Goal: Task Accomplishment & Management: Manage account settings

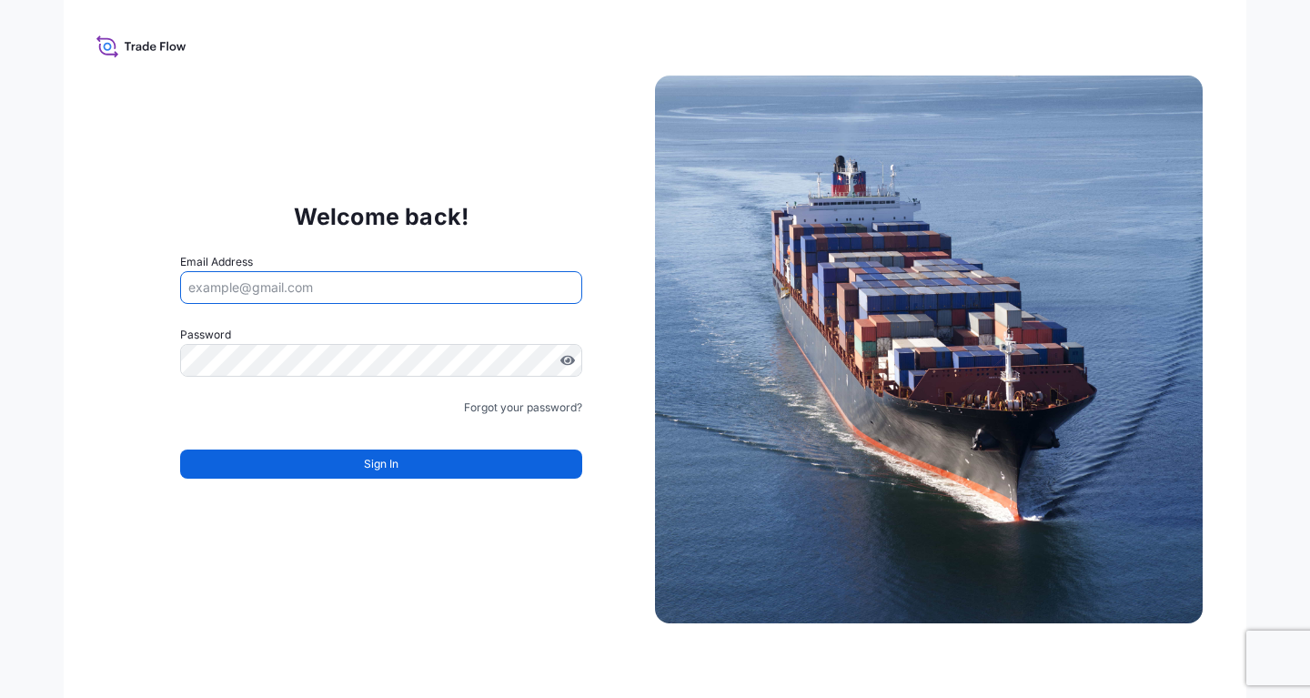
click at [317, 293] on input "Email Address" at bounding box center [381, 287] width 402 height 33
paste input "[EMAIL_ADDRESS][DOMAIN_NAME]"
type input "[EMAIL_ADDRESS][DOMAIN_NAME]"
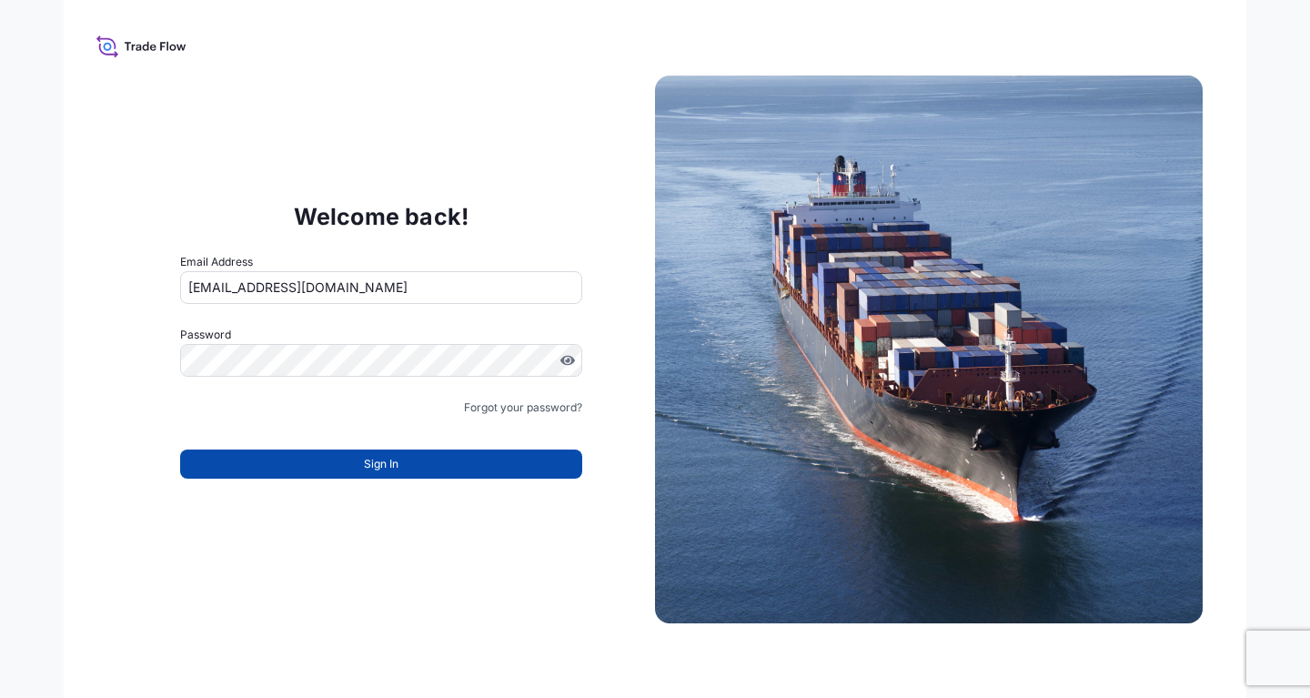
click at [302, 463] on button "Sign In" at bounding box center [381, 463] width 402 height 29
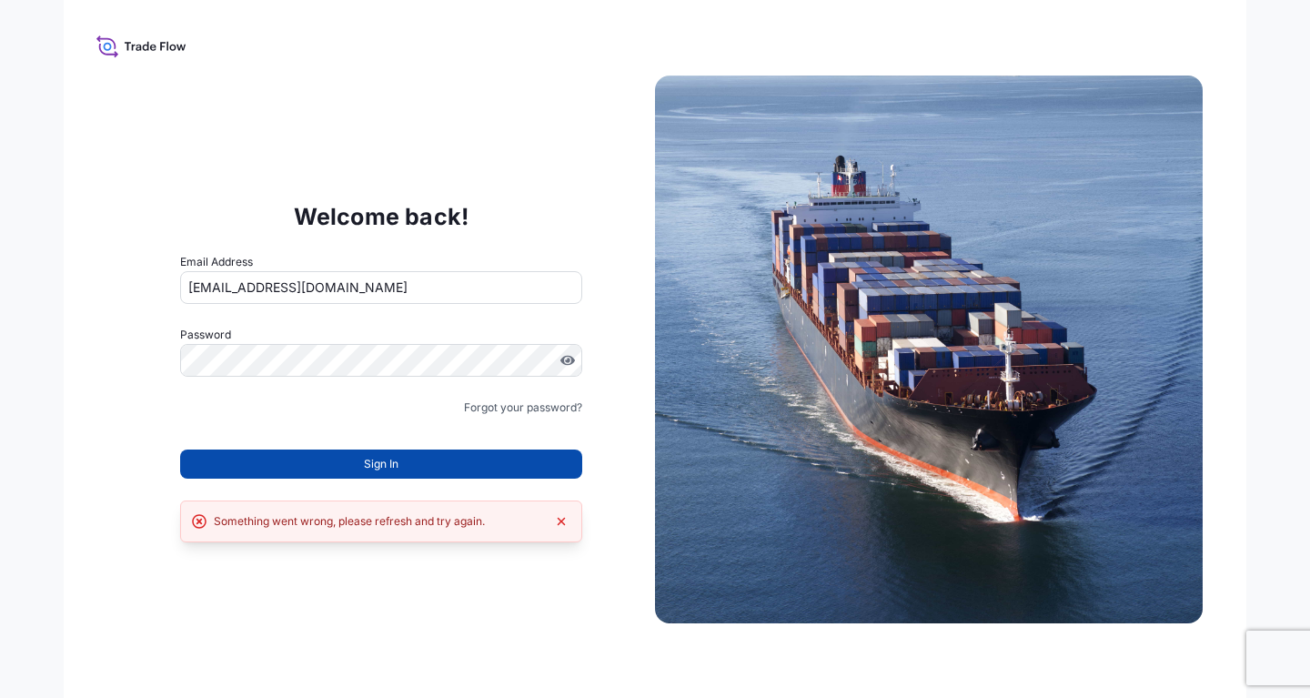
click at [435, 471] on button "Sign In" at bounding box center [381, 463] width 402 height 29
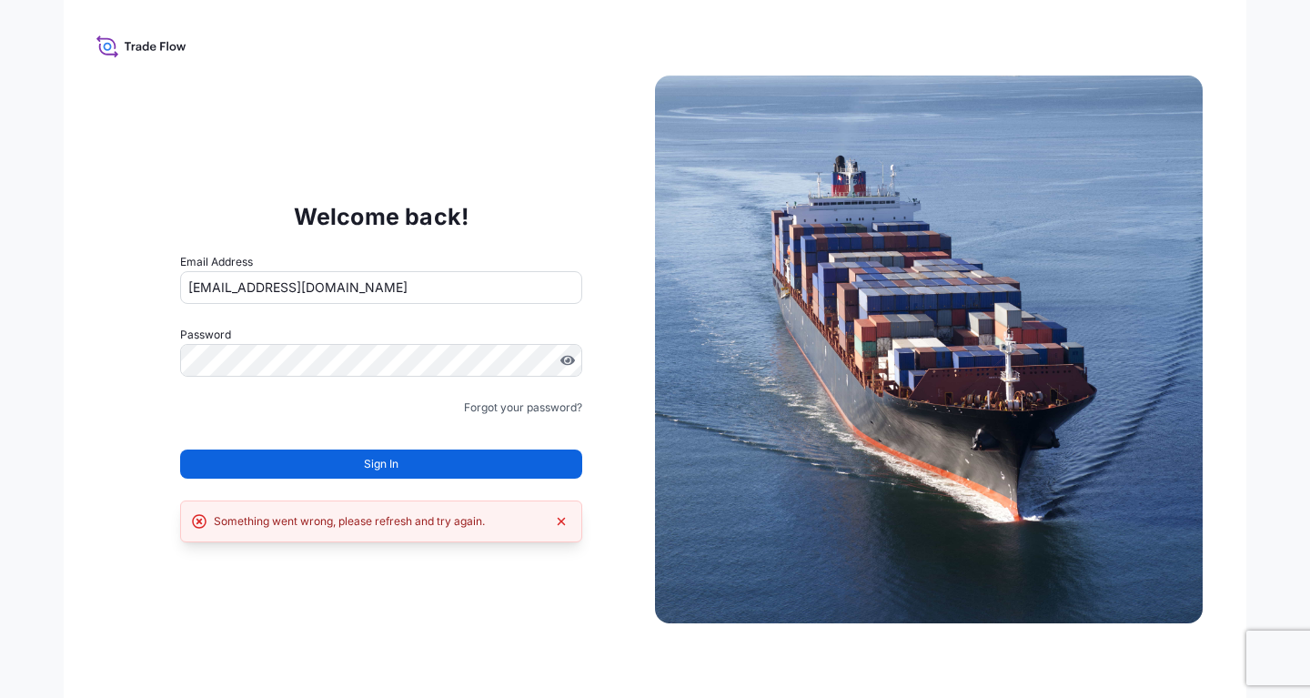
click at [464, 620] on div "Welcome back! Email Address [EMAIL_ADDRESS][DOMAIN_NAME] Password Must include:…" at bounding box center [655, 349] width 1183 height 698
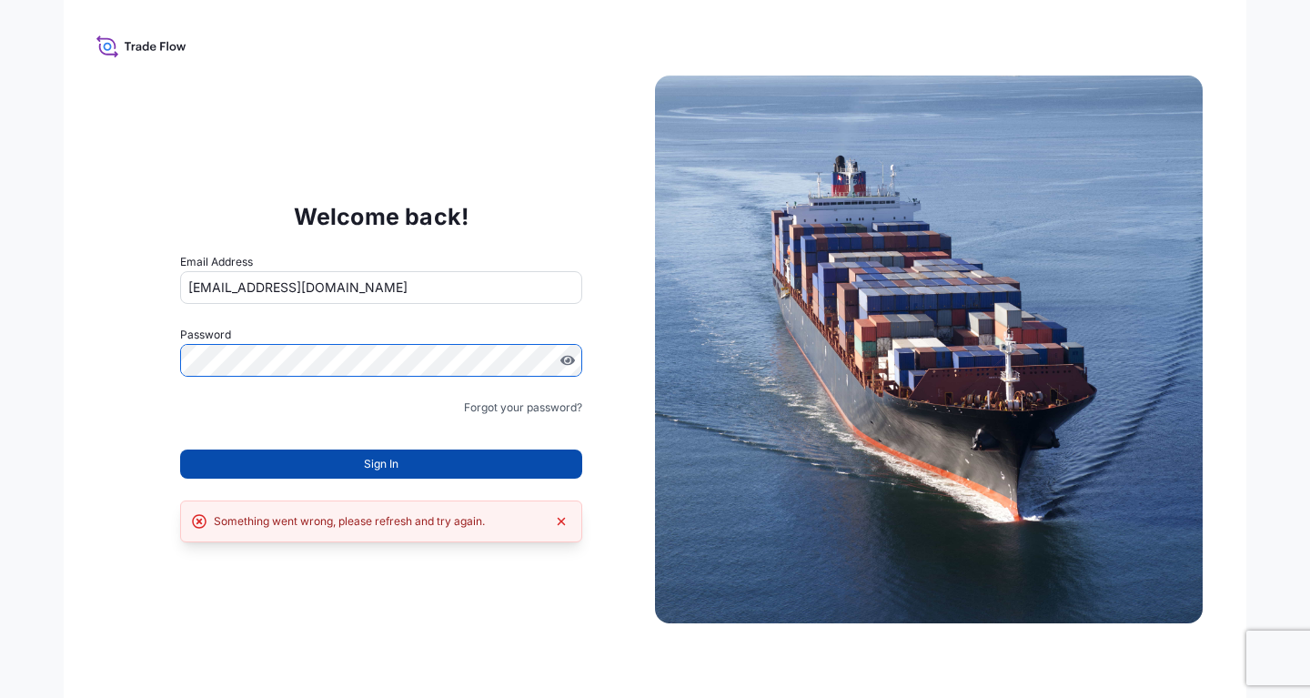
click at [378, 472] on span "Sign In" at bounding box center [381, 464] width 35 height 18
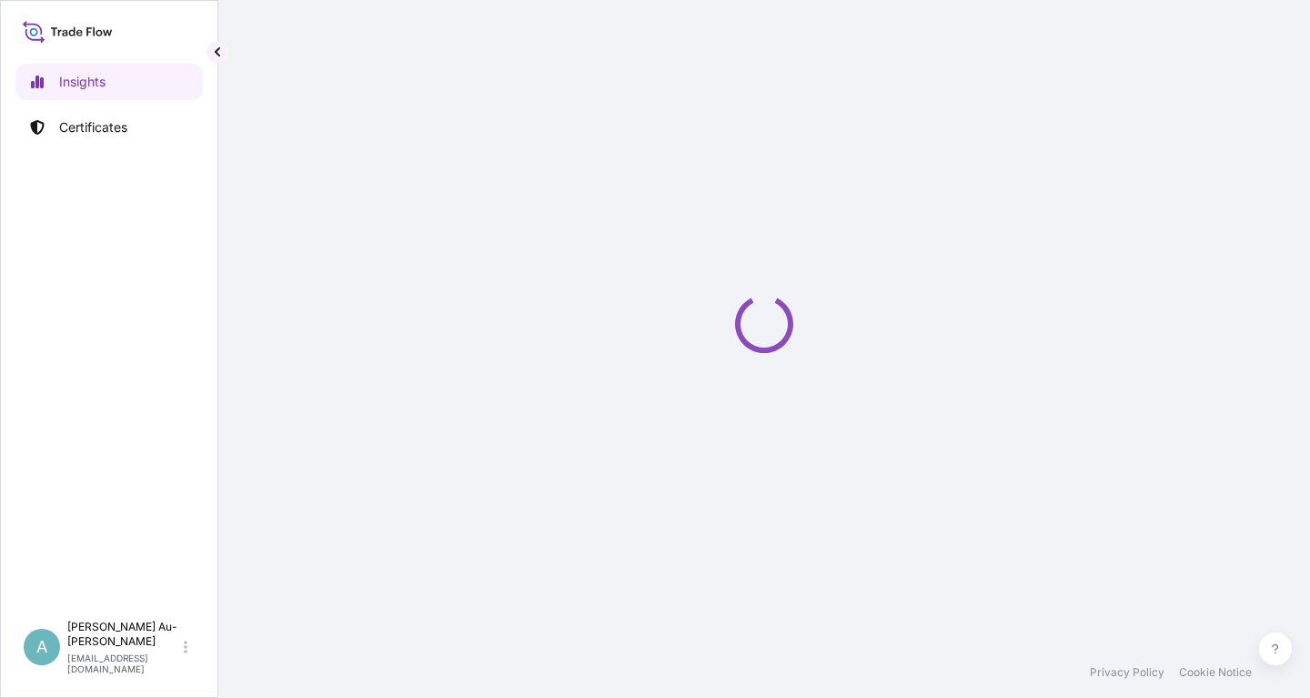
select select "2025"
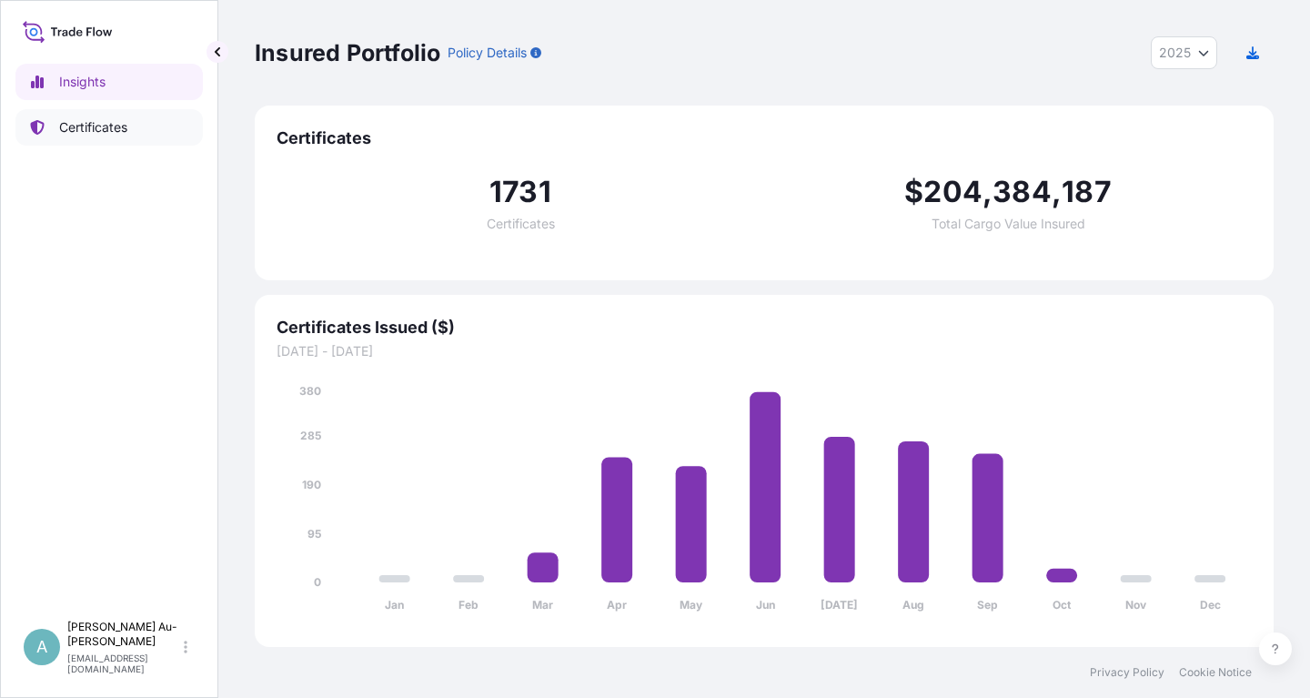
click at [90, 132] on p "Certificates" at bounding box center [93, 127] width 68 height 18
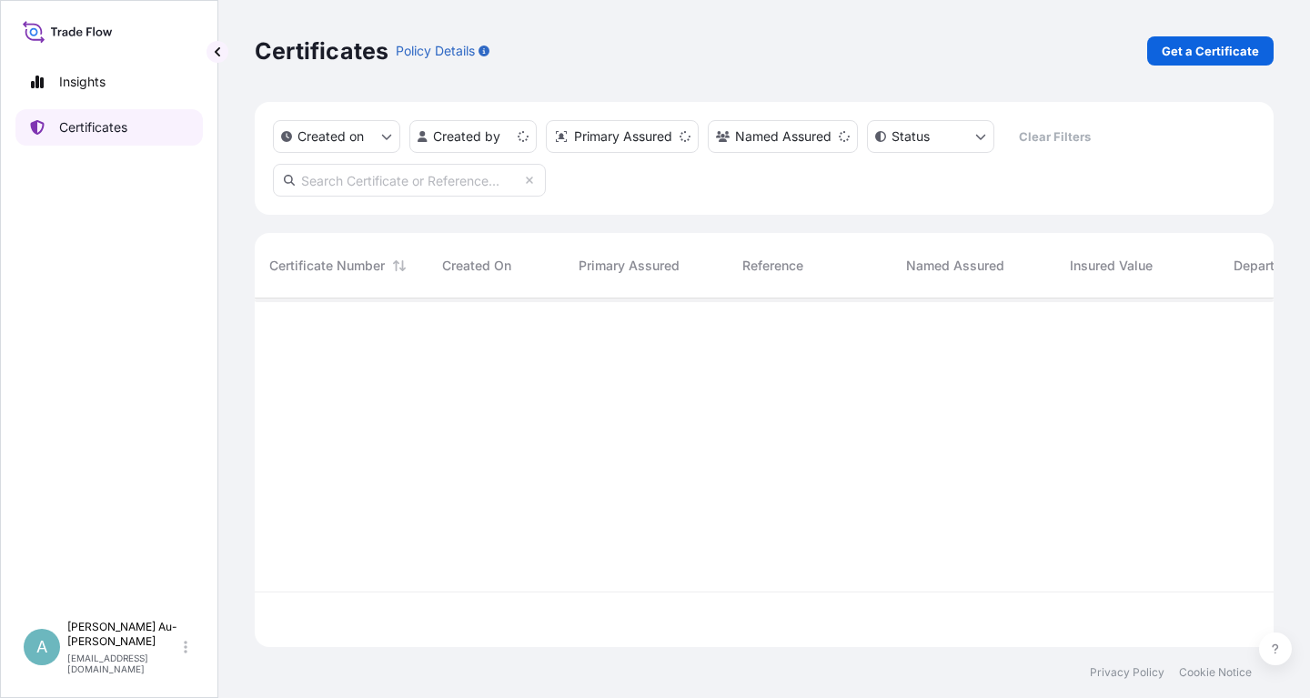
scroll to position [358, 1019]
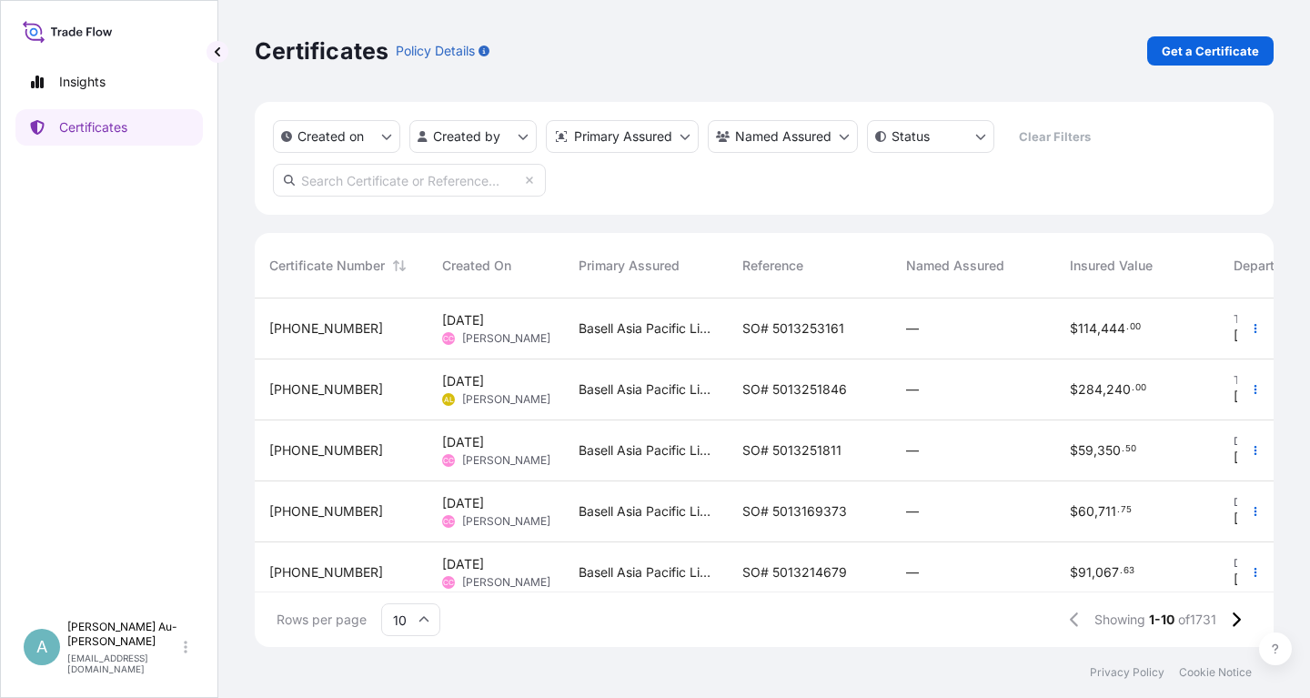
click at [326, 184] on input "text" at bounding box center [409, 180] width 273 height 33
type input "1746-1"
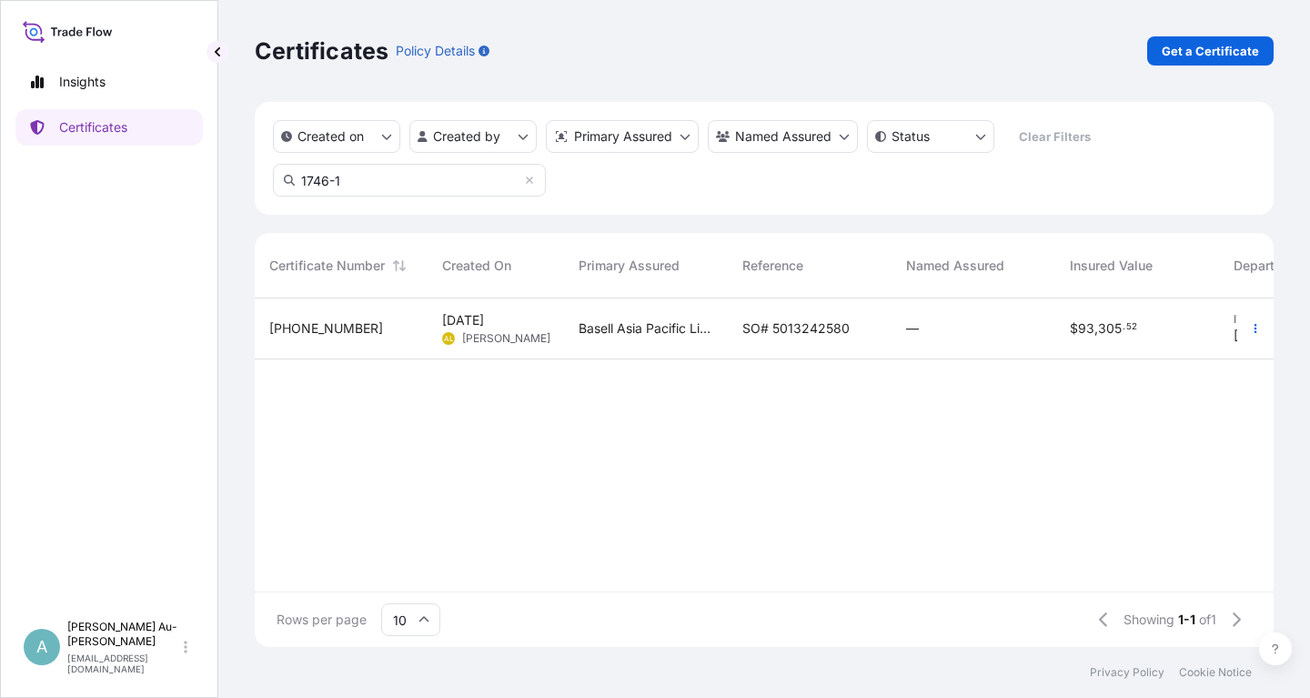
click at [808, 332] on span "SO# 5013242580" at bounding box center [795, 328] width 107 height 18
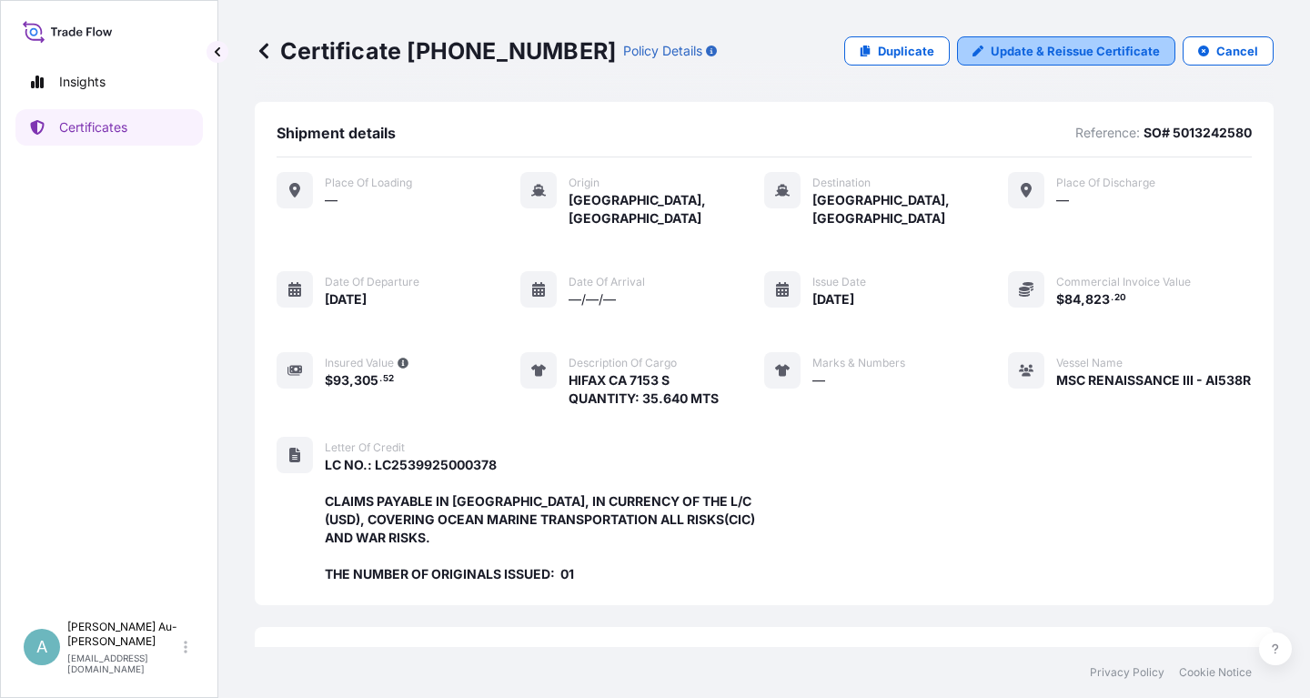
click at [1061, 46] on p "Update & Reissue Certificate" at bounding box center [1075, 51] width 169 height 18
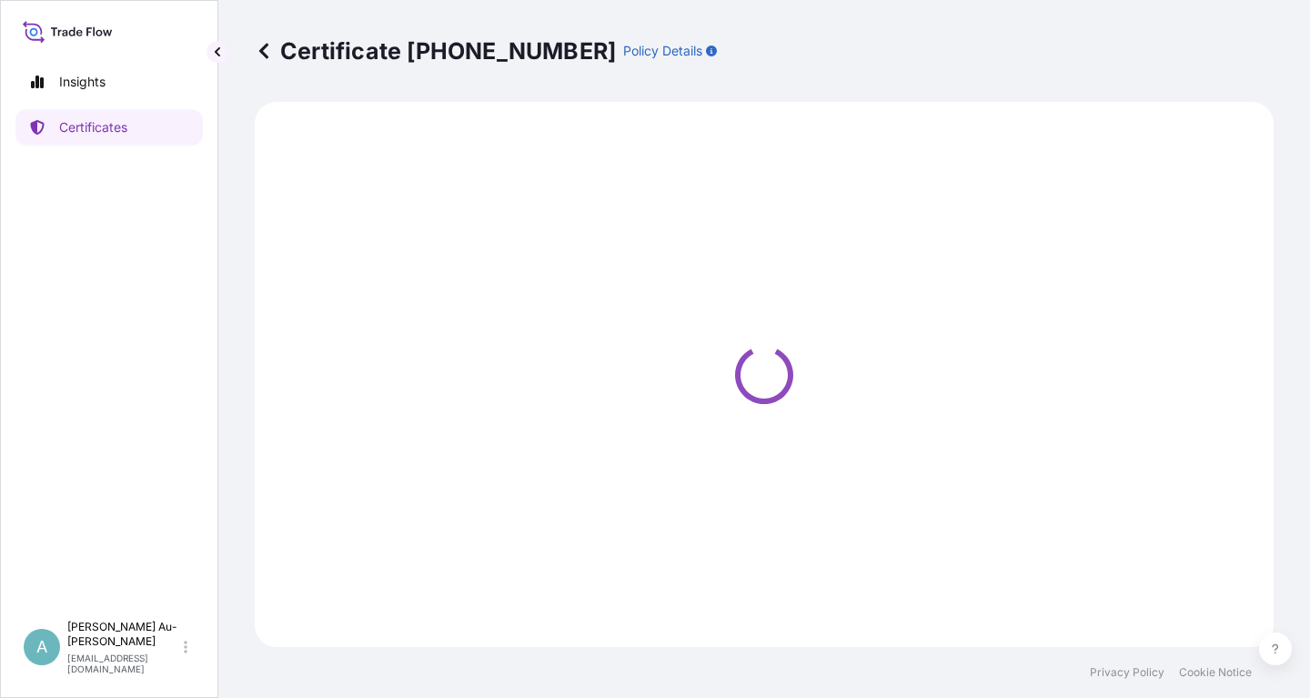
select select "Sea"
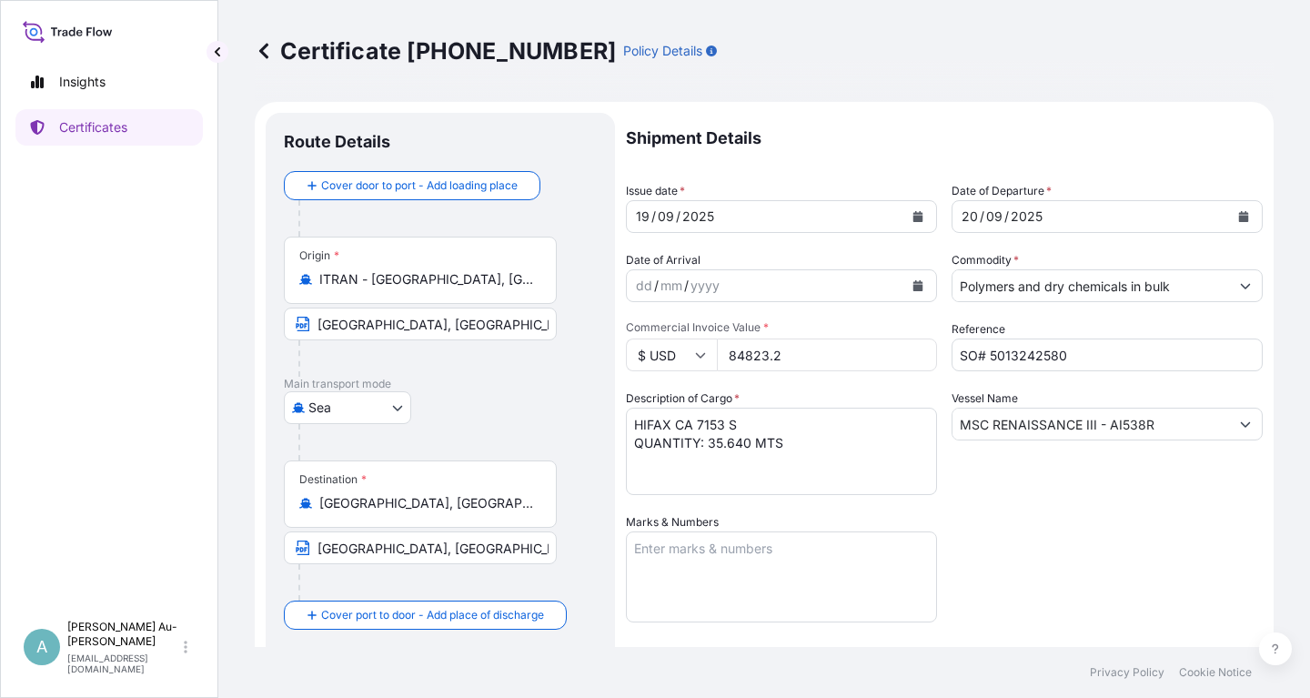
click at [913, 222] on button "Calendar" at bounding box center [917, 216] width 29 height 29
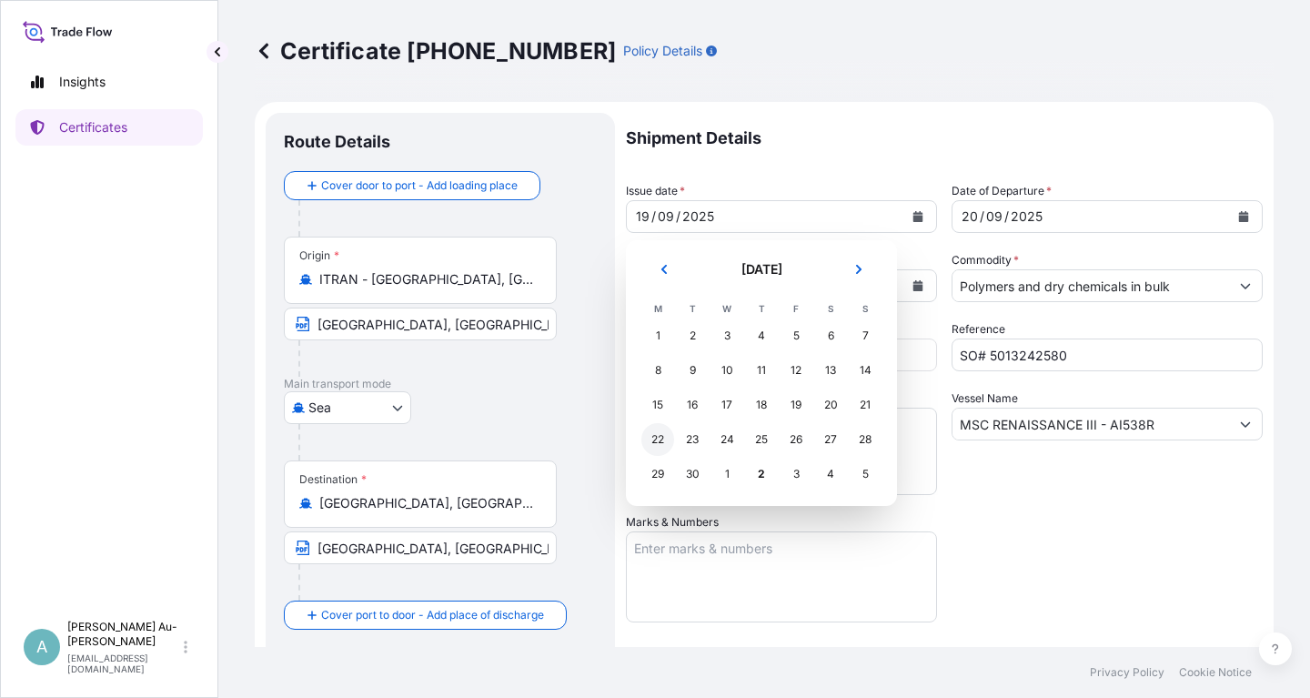
click at [651, 444] on div "22" at bounding box center [657, 439] width 33 height 33
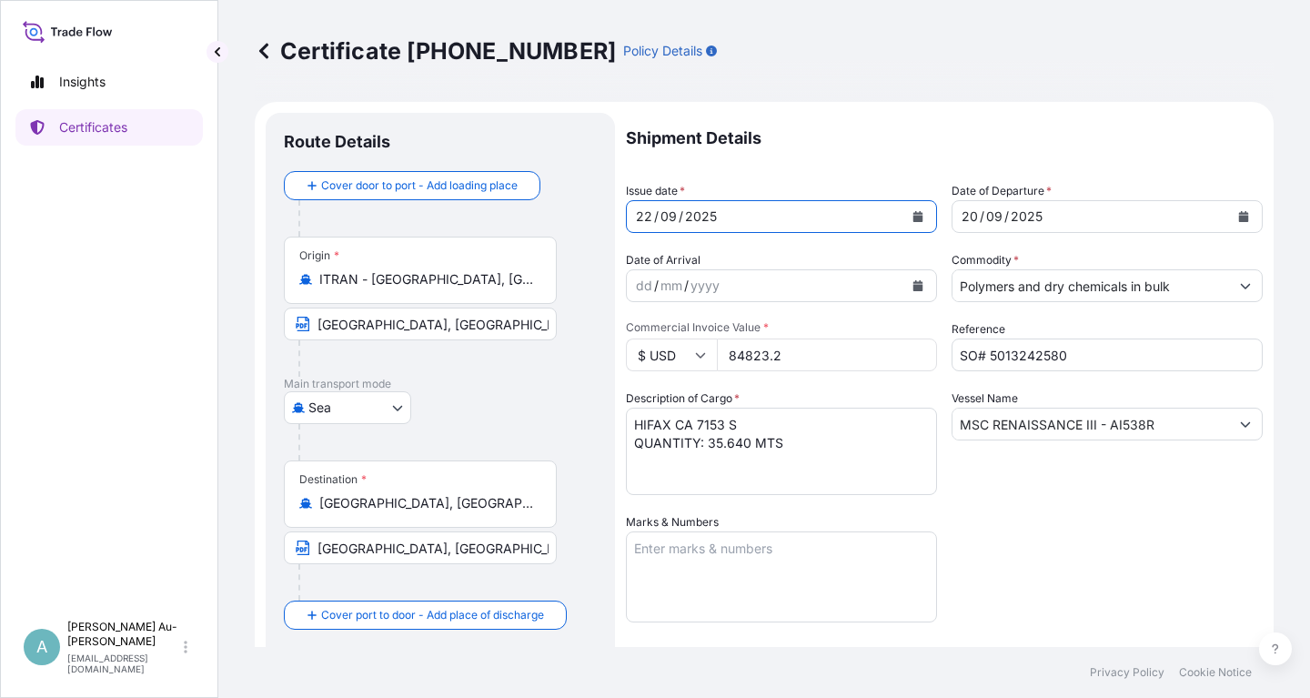
click at [1249, 220] on button "Calendar" at bounding box center [1243, 216] width 29 height 29
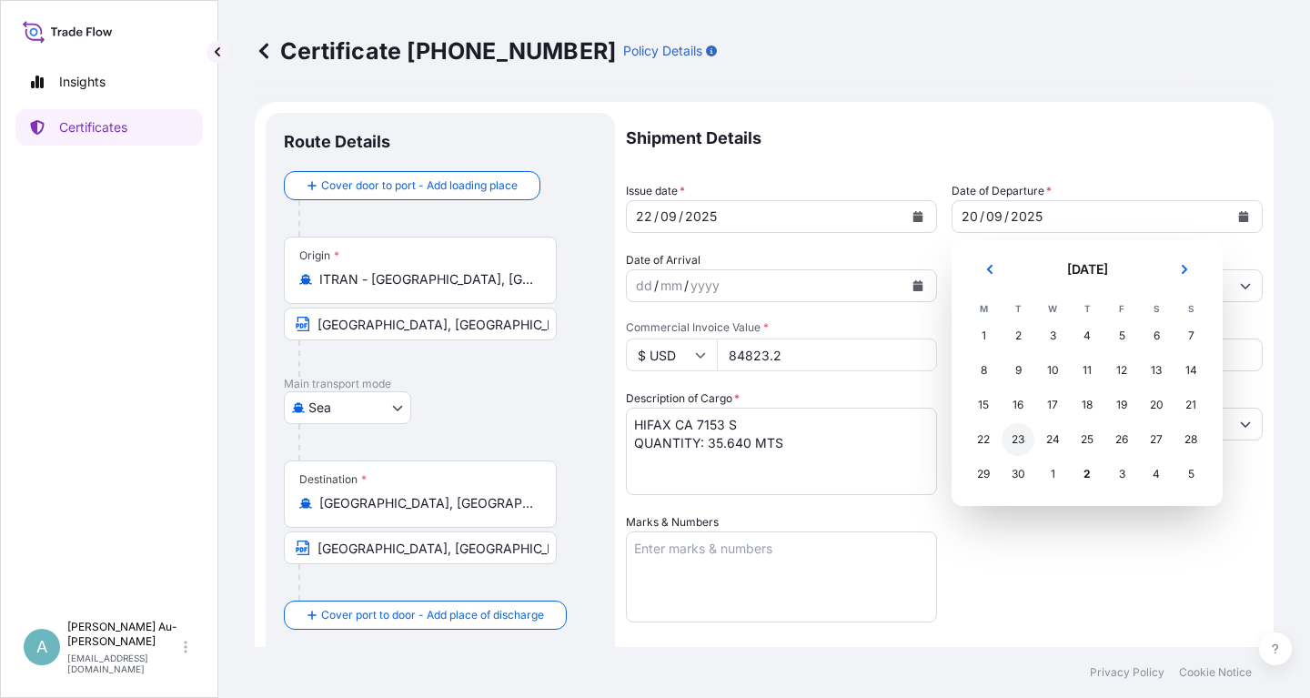
click at [1030, 444] on div "23" at bounding box center [1018, 439] width 33 height 33
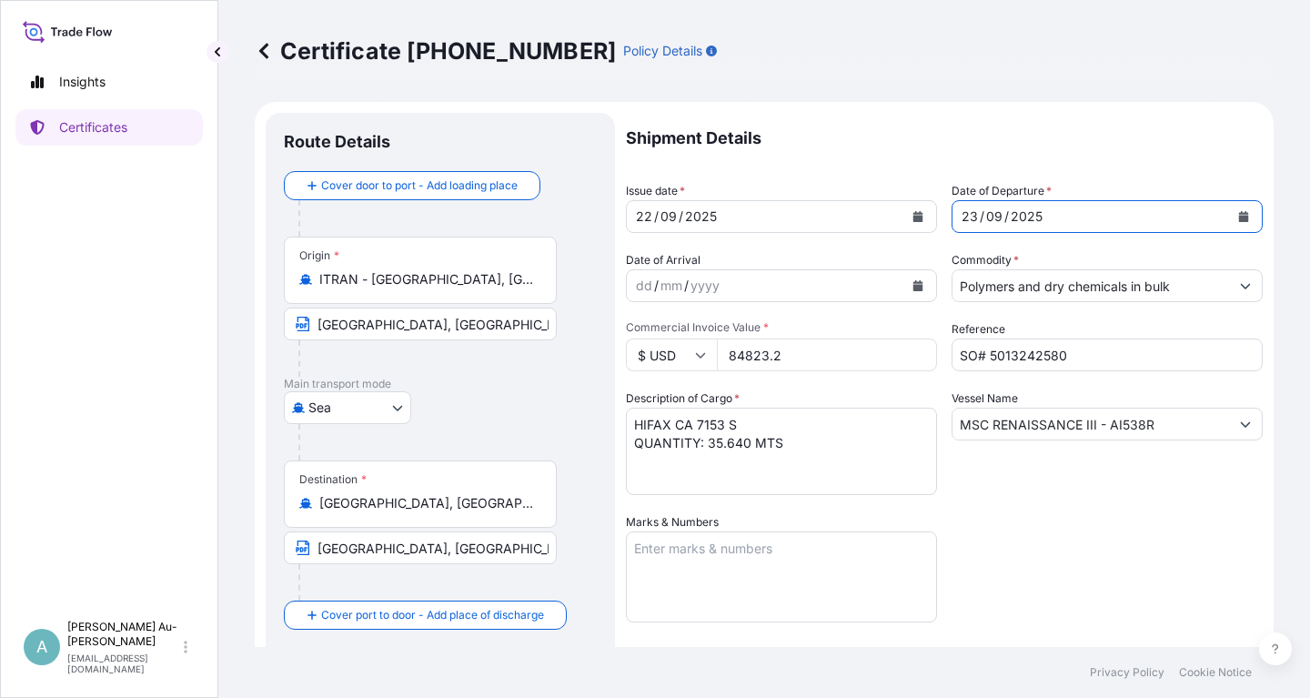
click at [1083, 571] on div "Shipment Details Issue date * [DATE] Date of Departure * [DATE] Date of Arrival…" at bounding box center [944, 581] width 637 height 936
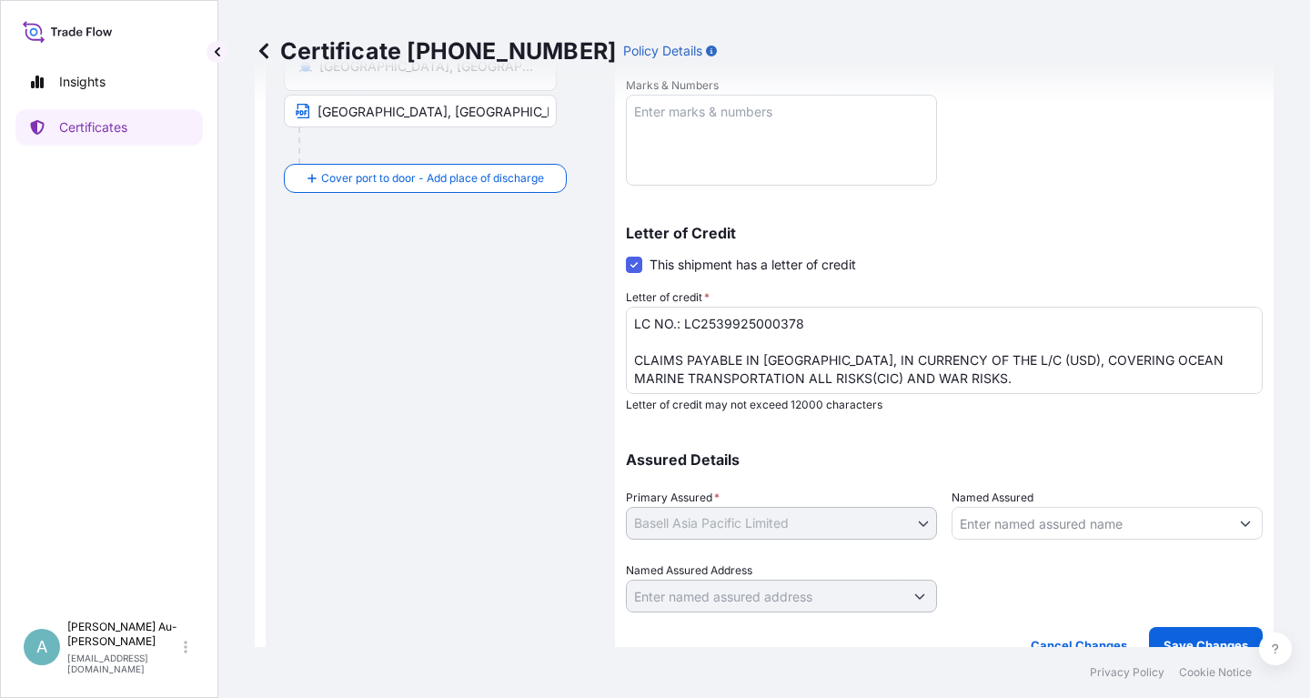
scroll to position [453, 0]
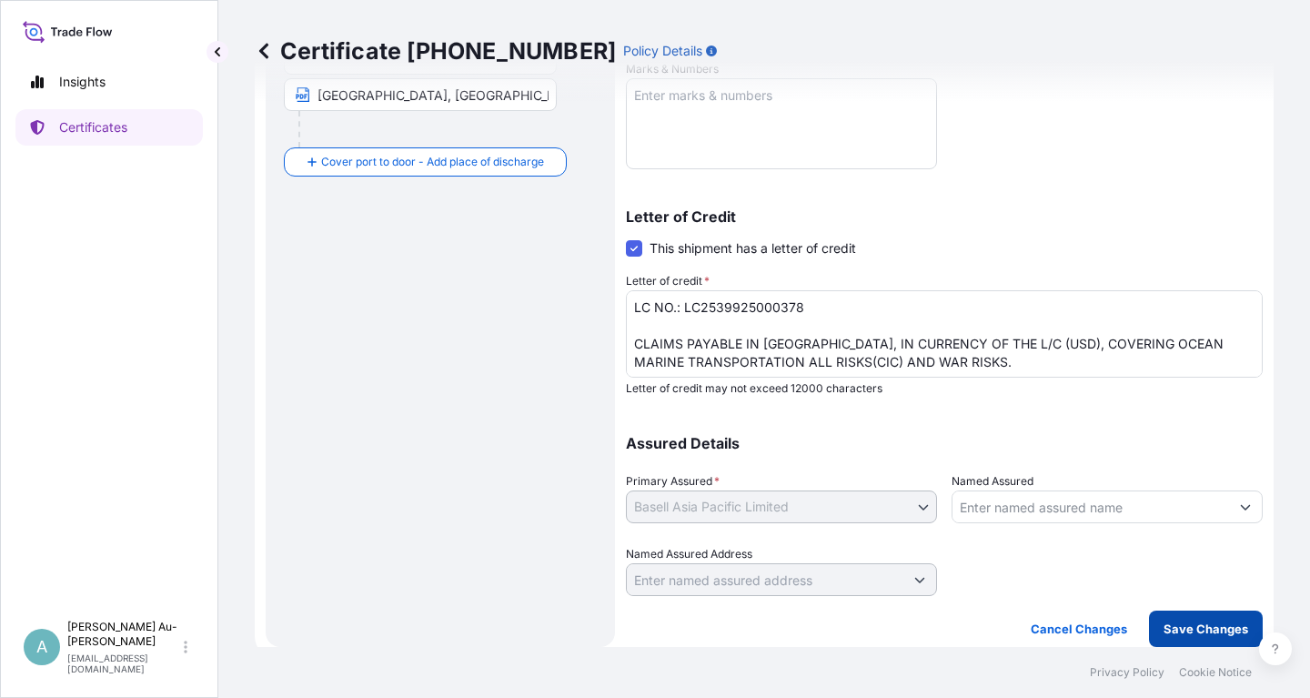
click at [1182, 626] on p "Save Changes" at bounding box center [1206, 629] width 85 height 18
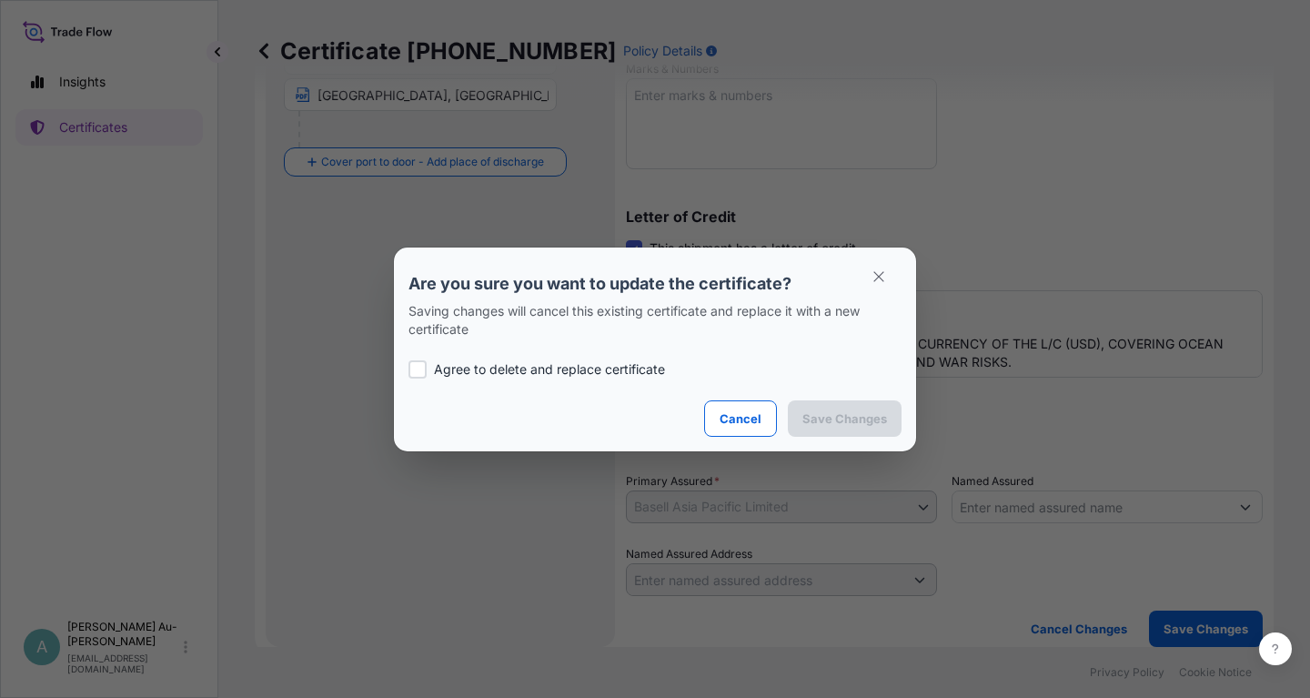
click at [512, 371] on p "Agree to delete and replace certificate" at bounding box center [549, 369] width 231 height 18
checkbox input "true"
click at [816, 410] on p "Save Changes" at bounding box center [844, 418] width 85 height 18
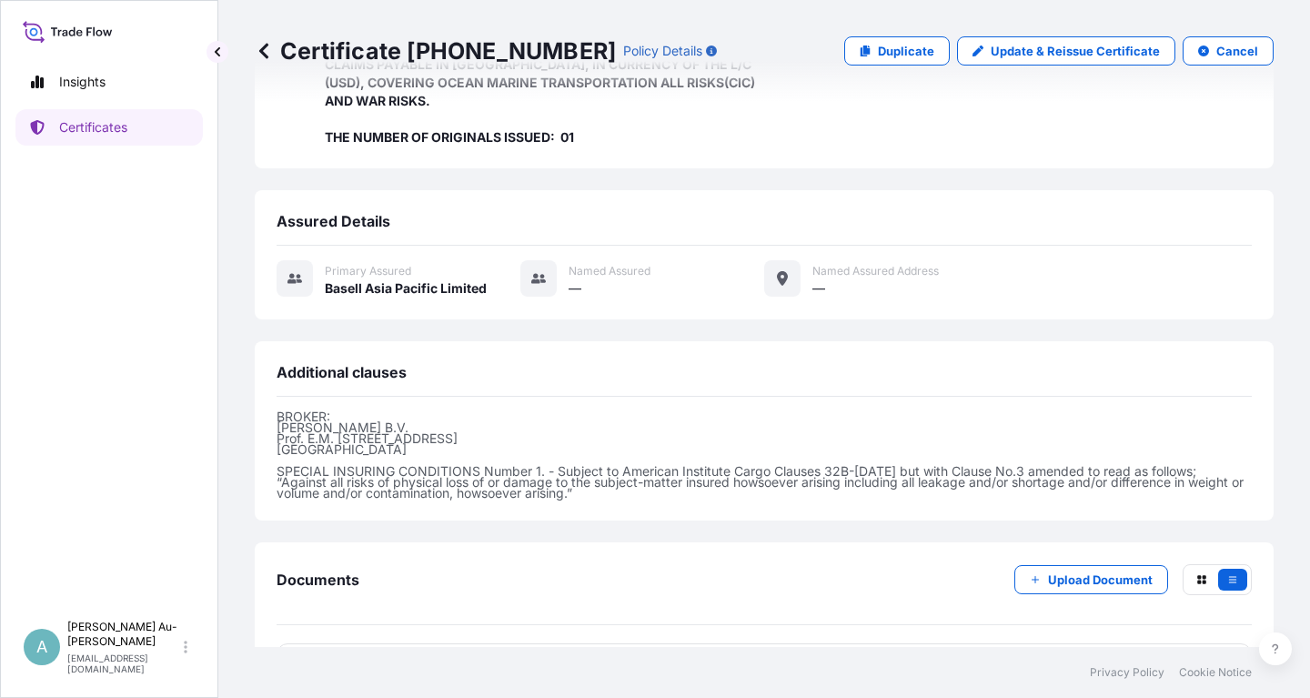
scroll to position [482, 0]
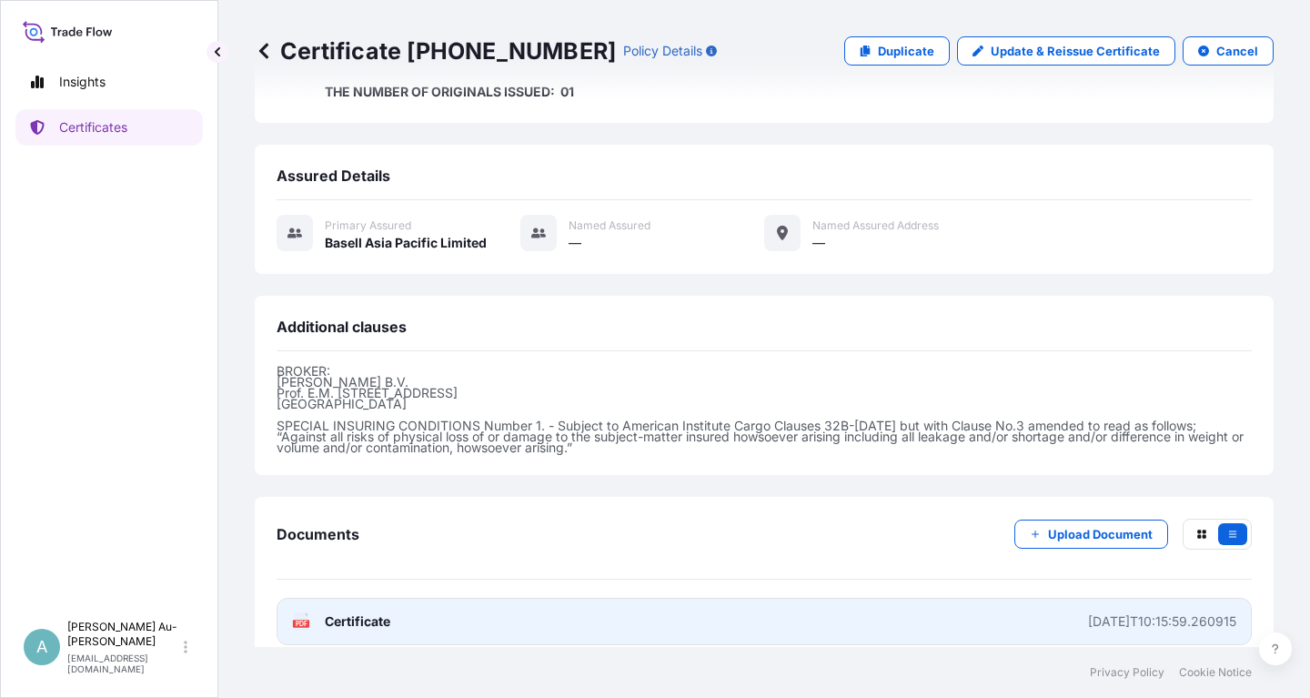
click at [447, 599] on link "PDF Certificate [DATE]T10:15:59.260915" at bounding box center [764, 621] width 975 height 47
